Goal: Navigation & Orientation: Find specific page/section

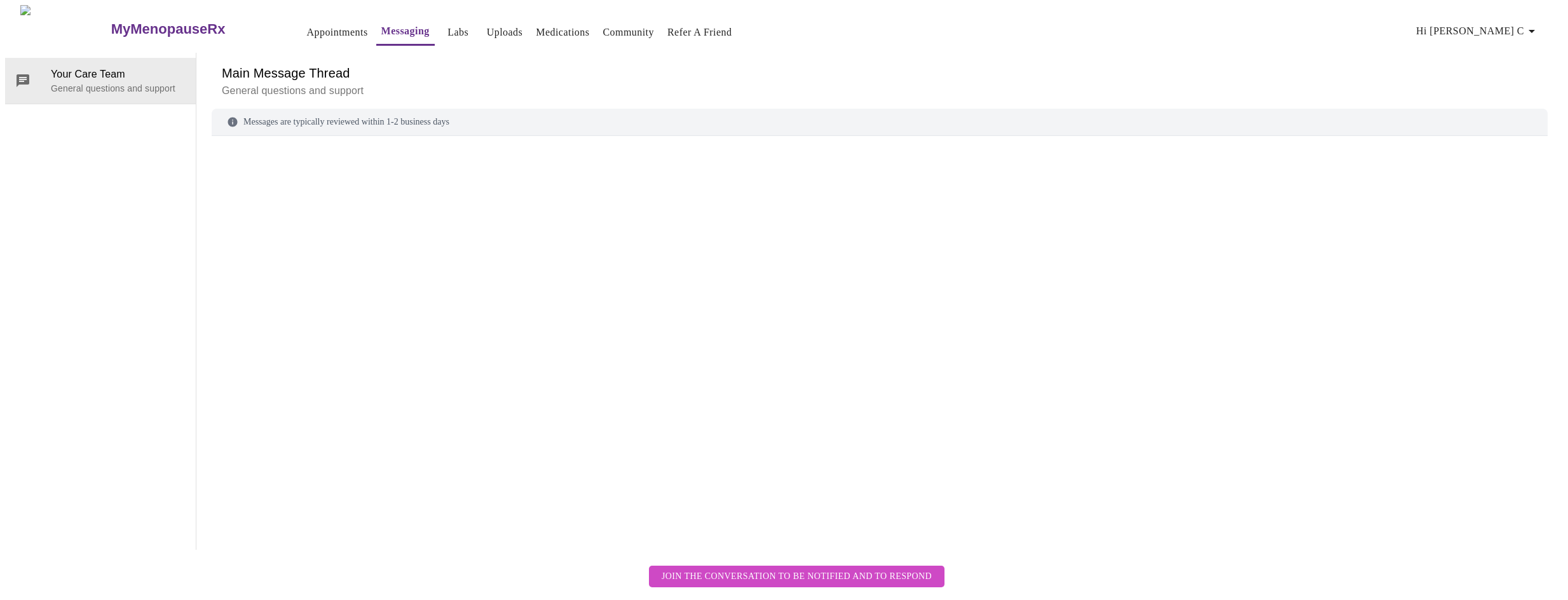
scroll to position [47, 0]
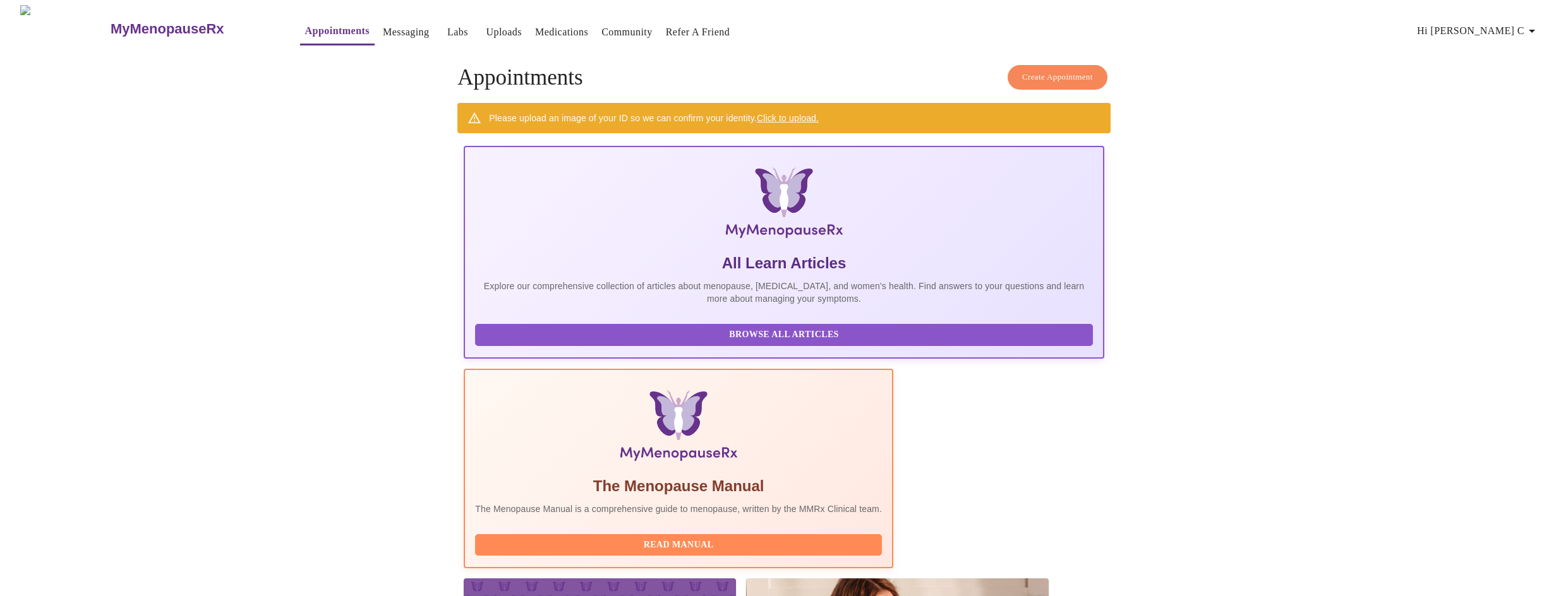
click at [486, 30] on link "Uploads" at bounding box center [504, 33] width 36 height 18
